Goal: Use online tool/utility: Utilize a website feature to perform a specific function

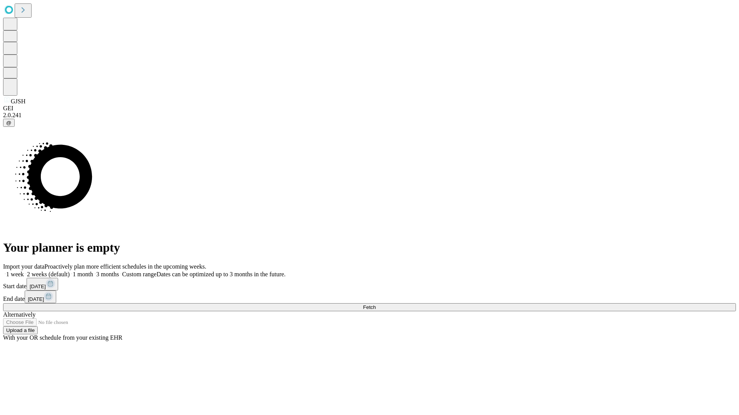
click at [24, 271] on label "1 week" at bounding box center [13, 274] width 21 height 7
click at [375, 305] on span "Fetch" at bounding box center [369, 308] width 13 height 6
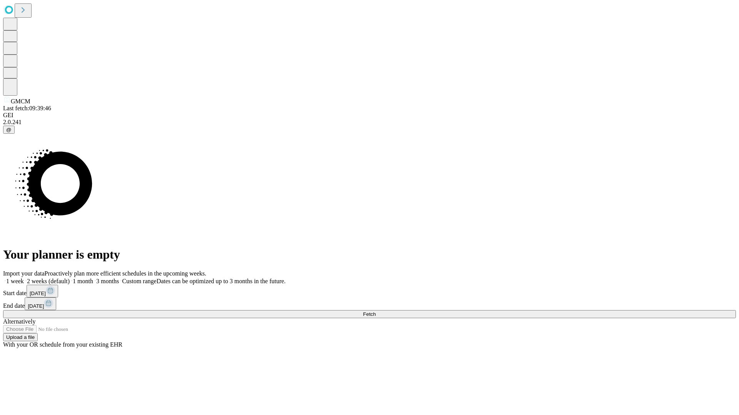
click at [24, 278] on label "1 week" at bounding box center [13, 281] width 21 height 7
click at [375, 312] on span "Fetch" at bounding box center [369, 315] width 13 height 6
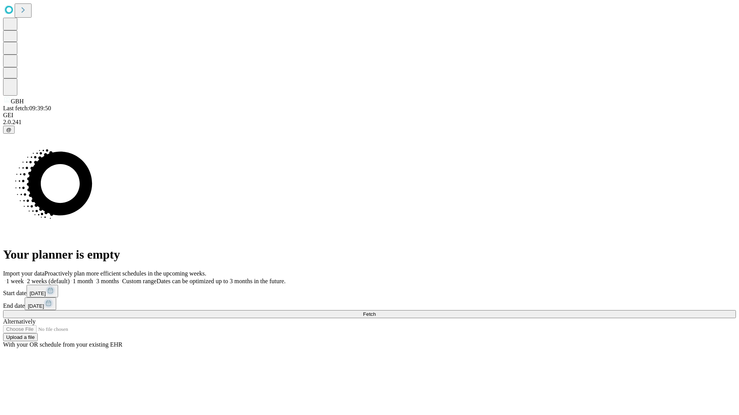
click at [24, 278] on label "1 week" at bounding box center [13, 281] width 21 height 7
click at [375, 312] on span "Fetch" at bounding box center [369, 315] width 13 height 6
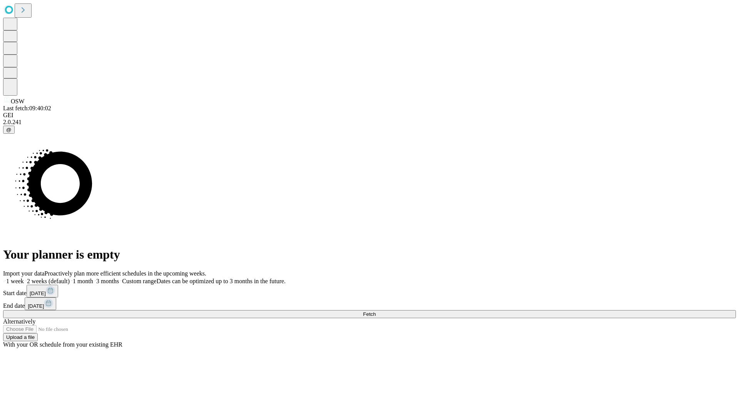
click at [24, 278] on label "1 week" at bounding box center [13, 281] width 21 height 7
click at [375, 312] on span "Fetch" at bounding box center [369, 315] width 13 height 6
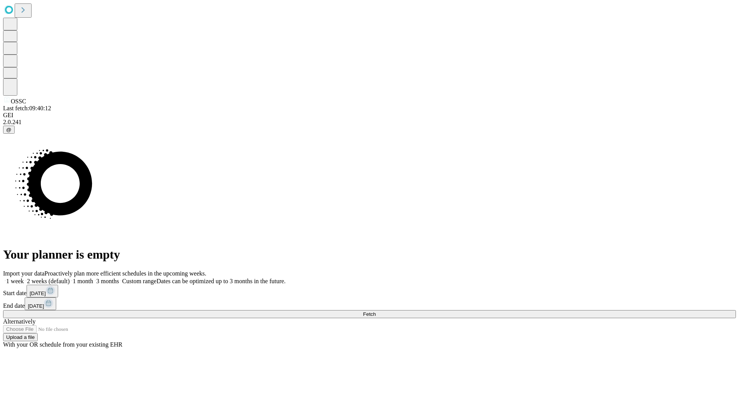
click at [24, 278] on label "1 week" at bounding box center [13, 281] width 21 height 7
click at [375, 312] on span "Fetch" at bounding box center [369, 315] width 13 height 6
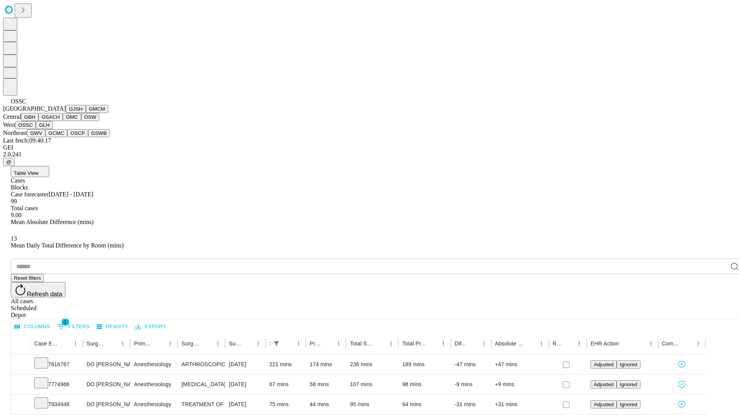
click at [52, 129] on button "GLH" at bounding box center [44, 125] width 17 height 8
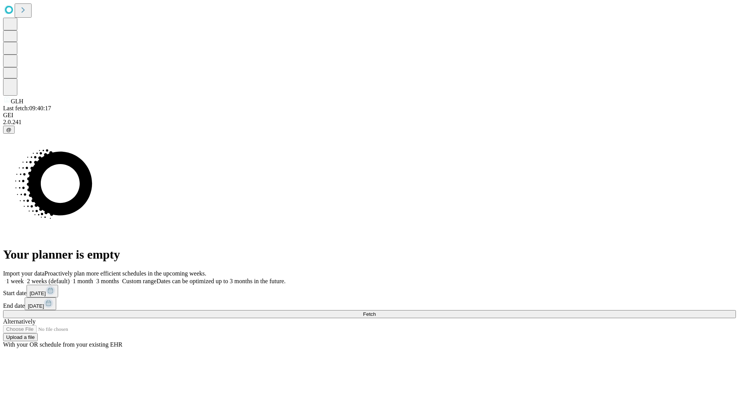
click at [375, 312] on span "Fetch" at bounding box center [369, 315] width 13 height 6
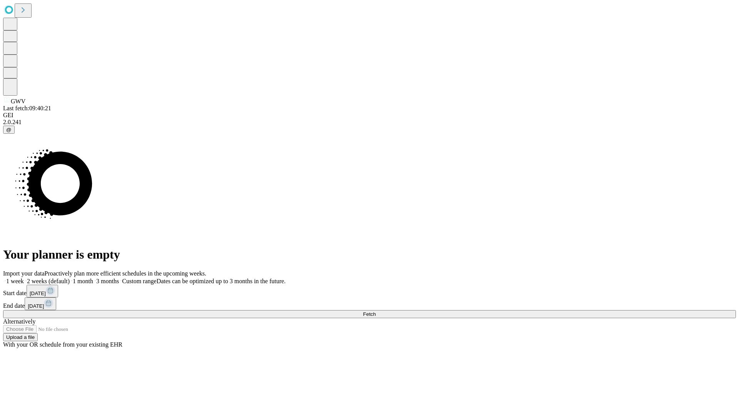
click at [24, 278] on label "1 week" at bounding box center [13, 281] width 21 height 7
click at [375, 312] on span "Fetch" at bounding box center [369, 315] width 13 height 6
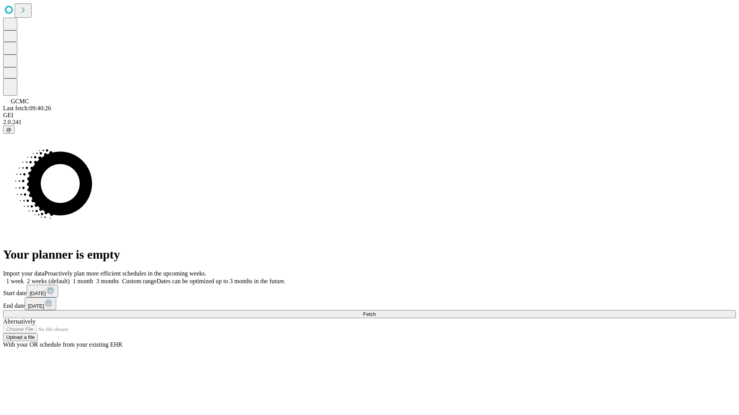
click at [24, 278] on label "1 week" at bounding box center [13, 281] width 21 height 7
click at [375, 312] on span "Fetch" at bounding box center [369, 315] width 13 height 6
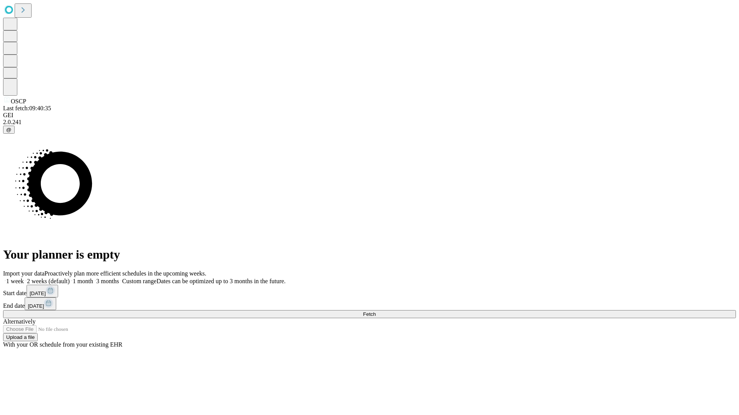
click at [375, 312] on span "Fetch" at bounding box center [369, 315] width 13 height 6
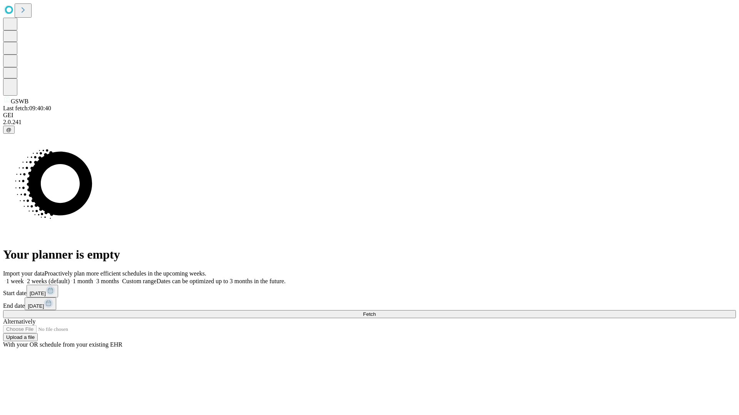
click at [24, 278] on label "1 week" at bounding box center [13, 281] width 21 height 7
click at [375, 312] on span "Fetch" at bounding box center [369, 315] width 13 height 6
